Goal: Use online tool/utility: Utilize a website feature to perform a specific function

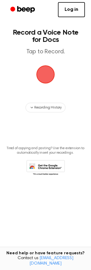
click at [47, 81] on span "button" at bounding box center [45, 74] width 22 height 22
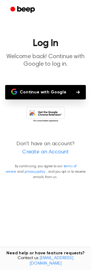
click at [43, 88] on button "Continue with Google" at bounding box center [45, 92] width 80 height 14
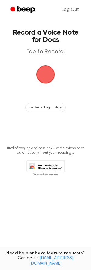
click at [49, 83] on span "button" at bounding box center [45, 75] width 30 height 30
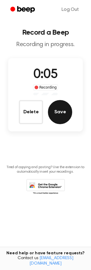
click at [64, 118] on button "Save" at bounding box center [60, 112] width 24 height 24
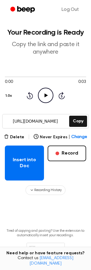
click at [47, 100] on icon "Play Audio" at bounding box center [45, 95] width 15 height 15
click at [47, 100] on icon "Pause Audio" at bounding box center [45, 95] width 15 height 15
click at [47, 99] on icon "Play Audio" at bounding box center [45, 95] width 15 height 15
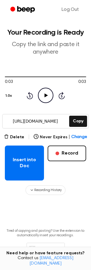
click at [47, 100] on icon "Play Audio" at bounding box center [45, 95] width 15 height 15
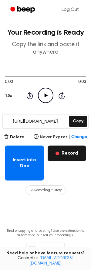
click at [57, 154] on span "button" at bounding box center [57, 154] width 4 height 4
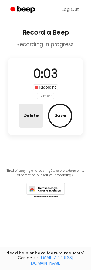
click at [36, 117] on button "Delete" at bounding box center [31, 116] width 24 height 24
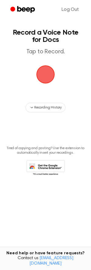
click at [49, 79] on span "button" at bounding box center [45, 74] width 32 height 32
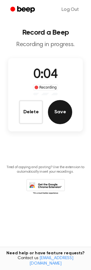
click at [62, 106] on button "Save" at bounding box center [60, 112] width 24 height 24
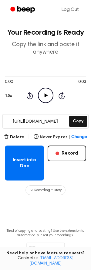
click at [42, 94] on icon "Play Audio" at bounding box center [45, 95] width 15 height 15
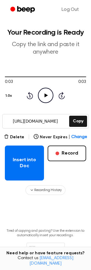
click at [42, 94] on icon "Play Audio" at bounding box center [45, 95] width 15 height 15
click at [44, 96] on icon at bounding box center [45, 96] width 3 height 4
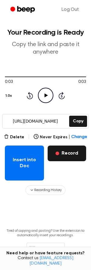
click at [54, 154] on button "Record" at bounding box center [66, 154] width 38 height 16
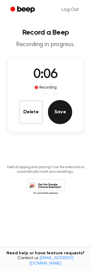
click at [60, 116] on button "Save" at bounding box center [60, 112] width 24 height 24
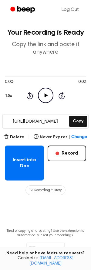
click at [46, 95] on icon at bounding box center [45, 96] width 3 height 4
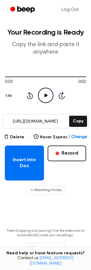
click at [35, 54] on p "Copy the link and paste it anywhere" at bounding box center [45, 48] width 81 height 15
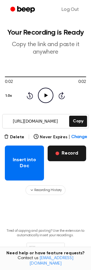
click at [55, 154] on button "Record" at bounding box center [66, 154] width 38 height 16
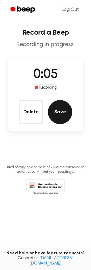
click at [59, 117] on button "Save" at bounding box center [60, 112] width 24 height 24
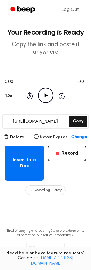
click at [43, 91] on icon "Play Audio" at bounding box center [45, 95] width 15 height 15
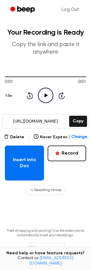
click at [43, 92] on icon "Play Audio" at bounding box center [45, 95] width 15 height 15
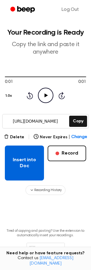
click at [34, 151] on button "Insert into Doc" at bounding box center [24, 163] width 39 height 35
